Goal: Task Accomplishment & Management: Use online tool/utility

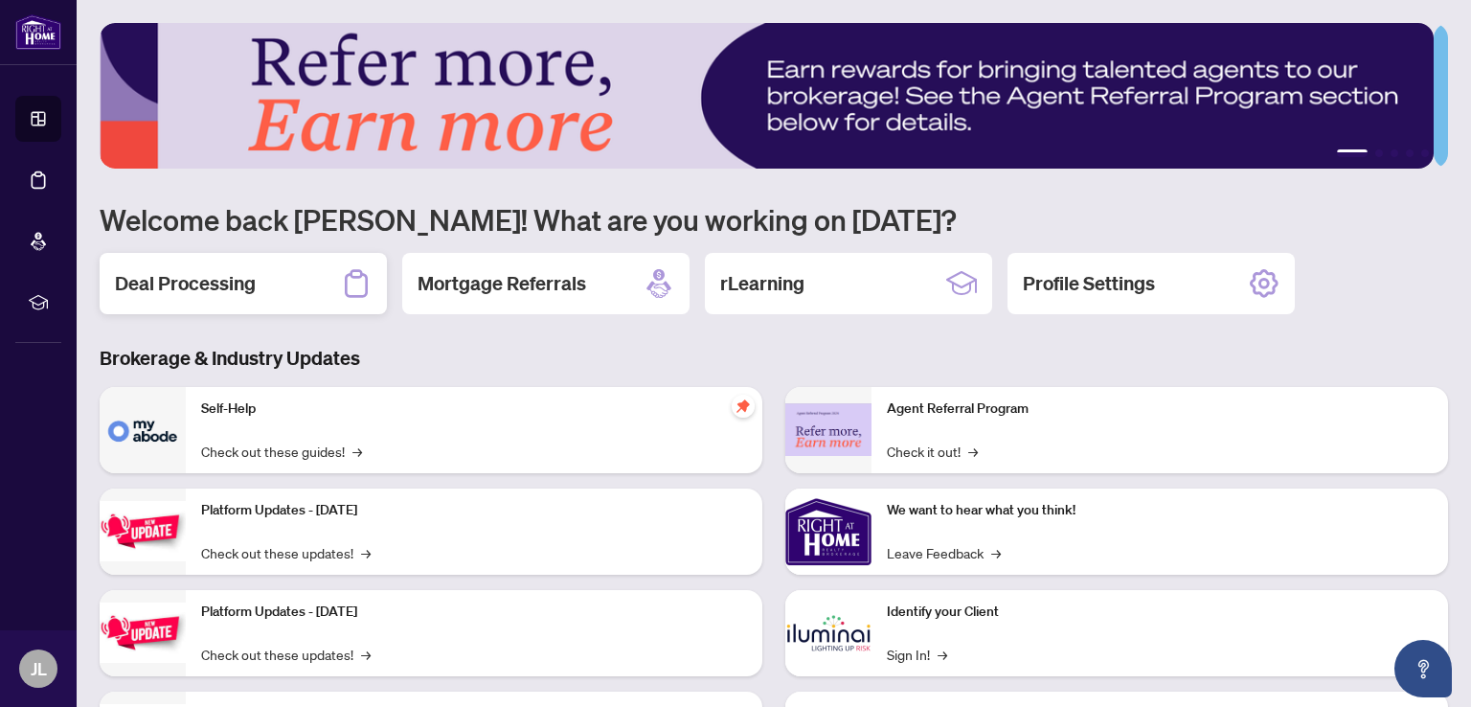
click at [158, 285] on h2 "Deal Processing" at bounding box center [185, 283] width 141 height 27
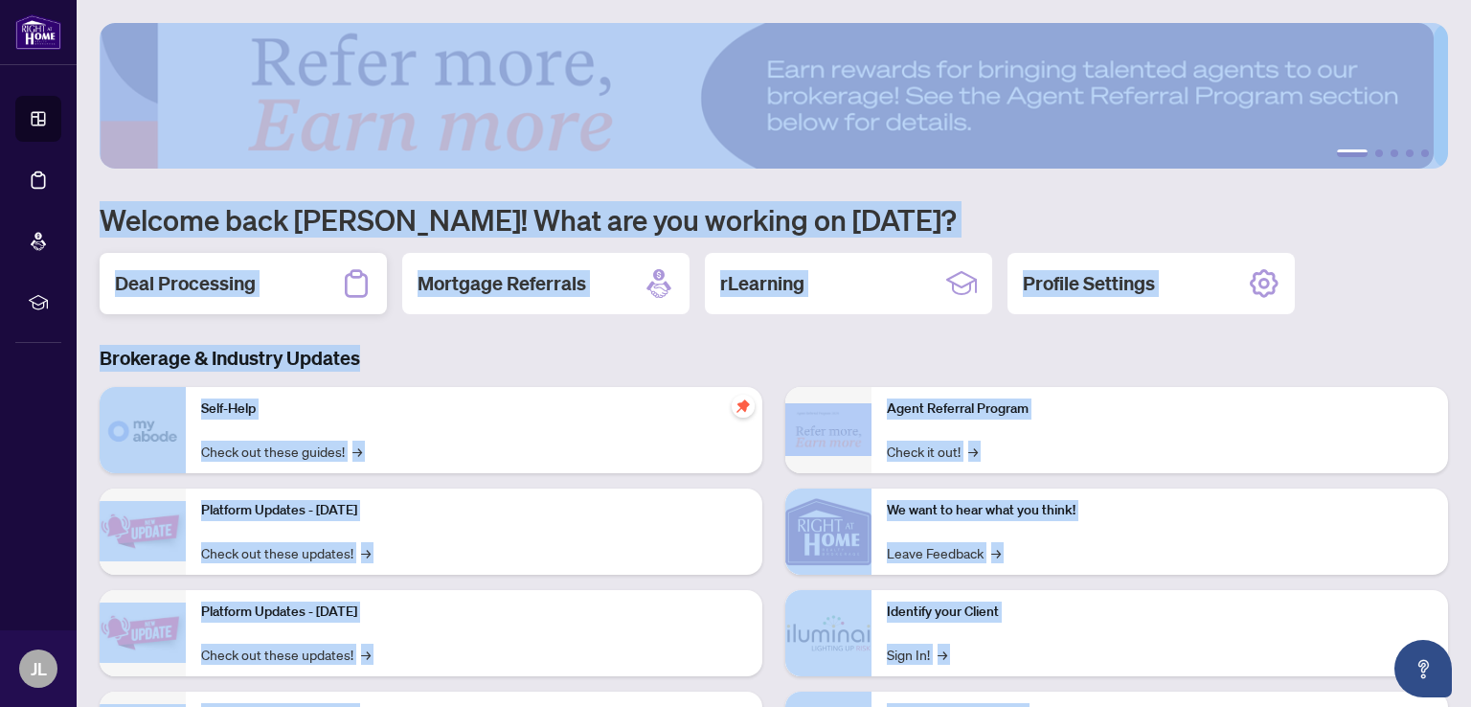
click at [158, 285] on main "1 2 3 4 5 Welcome back Jai! What are you working on [DATE]? Deal Processing Mor…" at bounding box center [774, 353] width 1394 height 707
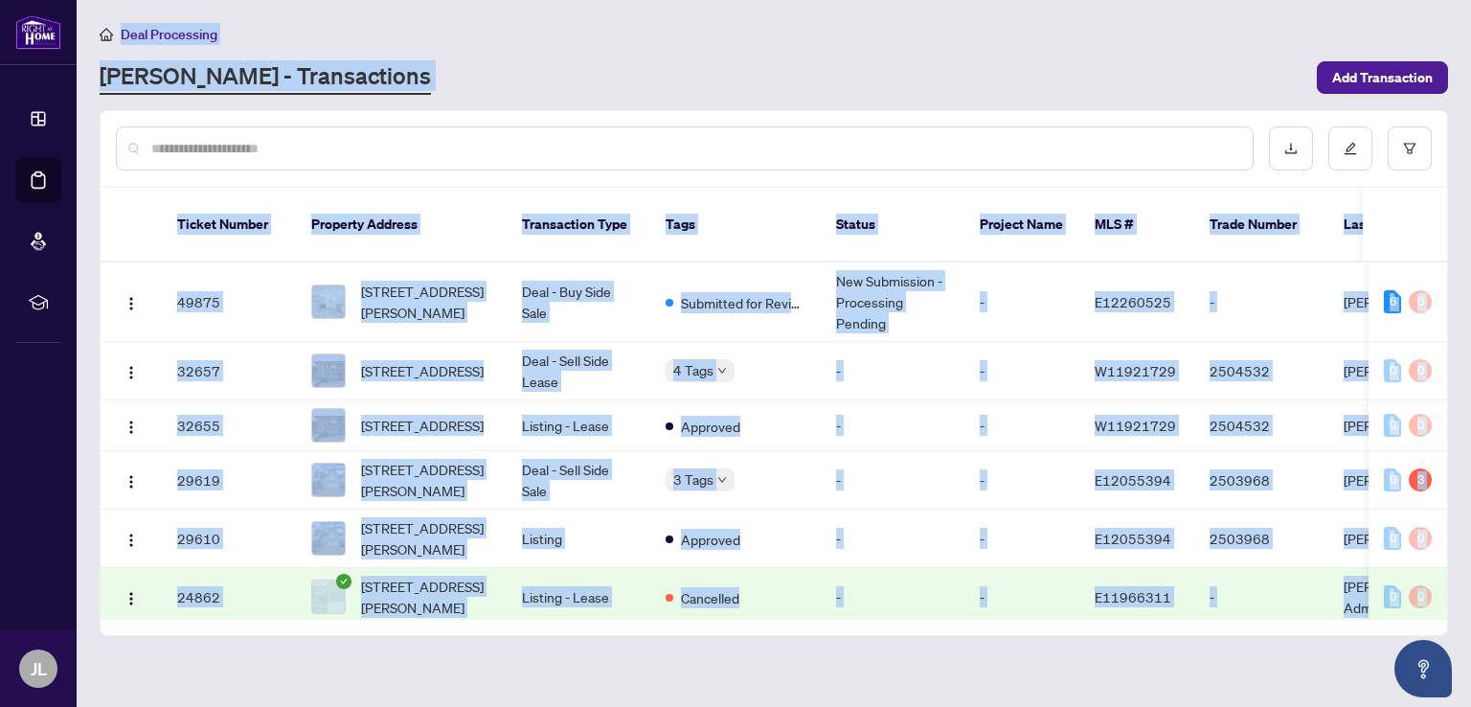
click at [739, 141] on input "text" at bounding box center [694, 148] width 1086 height 21
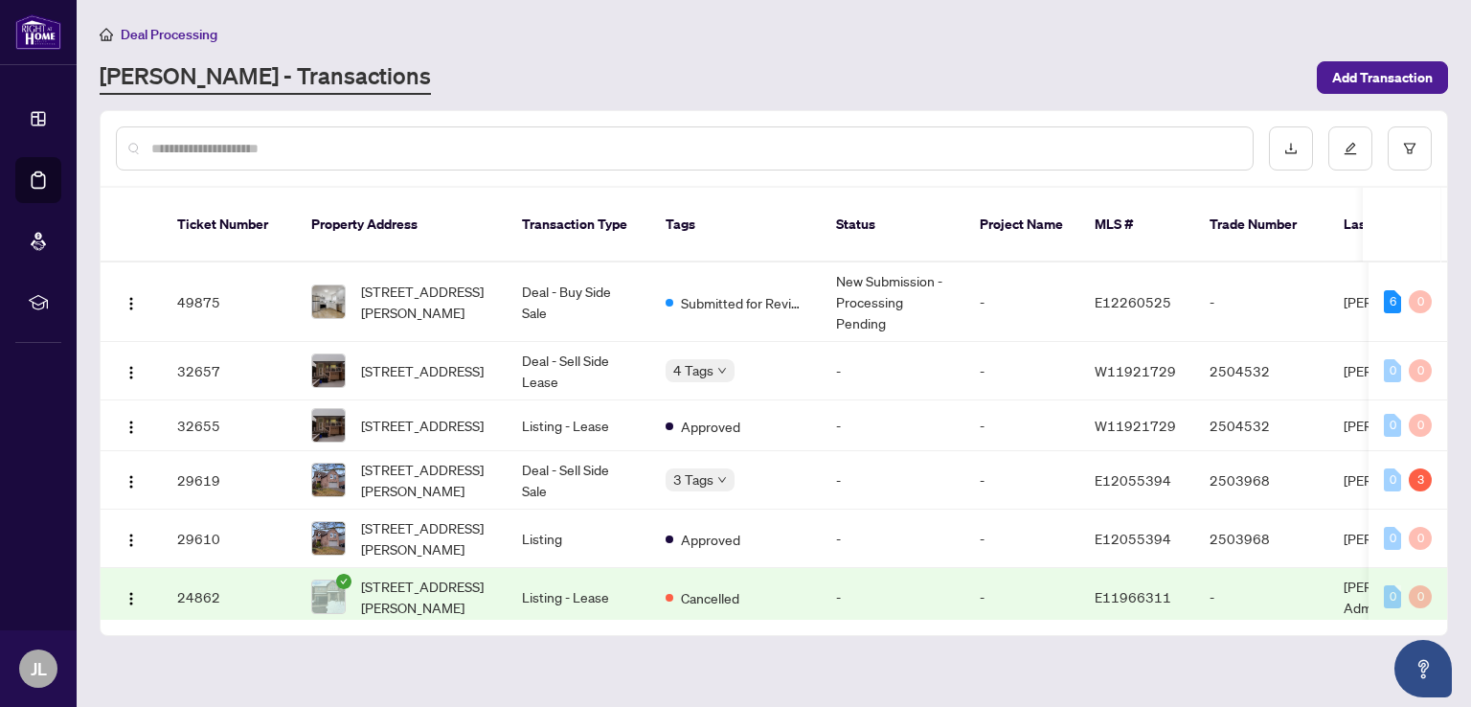
click at [785, 47] on div "Deal Processing [PERSON_NAME] - Transactions Add Transaction" at bounding box center [774, 59] width 1348 height 72
